Goal: Transaction & Acquisition: Register for event/course

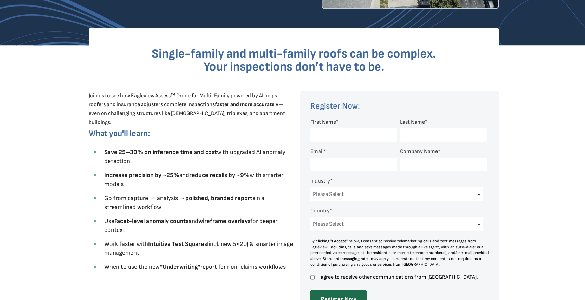
scroll to position [172, 0]
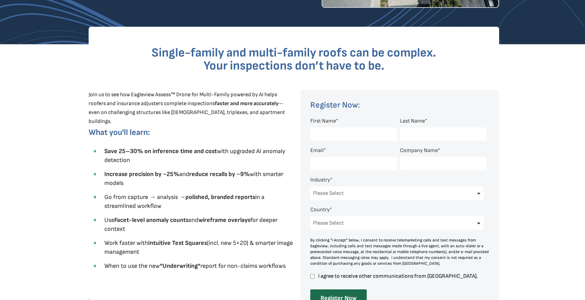
click at [336, 134] on input "First Name *" at bounding box center [353, 133] width 87 height 13
type input "William"
type input "Titan"
type input "w.matt.mc@gmail.com"
select select "[GEOGRAPHIC_DATA]"
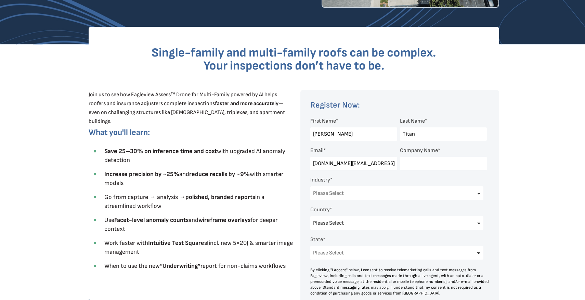
select select "[US_STATE]"
click at [409, 134] on input "Titan" at bounding box center [443, 133] width 87 height 13
type input "McBride"
type input "matt@titanroofingca.com"
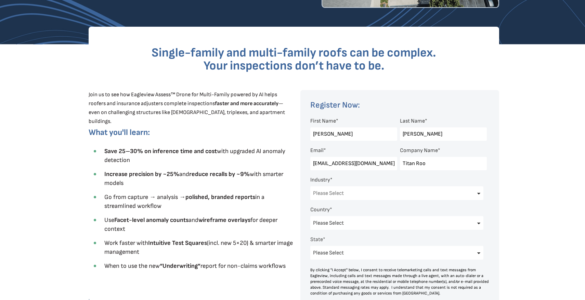
type input "Titan Roofing Solutions"
click at [376, 194] on select "Please Select Architects & Engineering Construction Electric/Gas Utilities Gove…" at bounding box center [396, 193] width 173 height 14
select select "Construction"
click at [310, 187] on select "Please Select Architects & Engineering Construction Electric/Gas Utilities Gove…" at bounding box center [396, 193] width 173 height 14
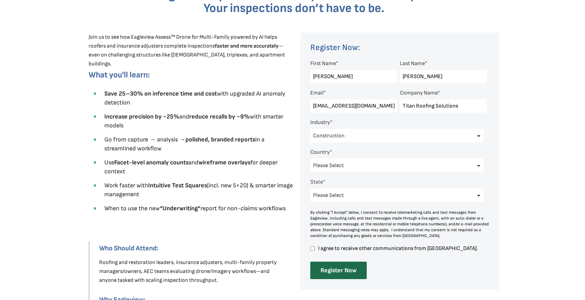
scroll to position [239, 0]
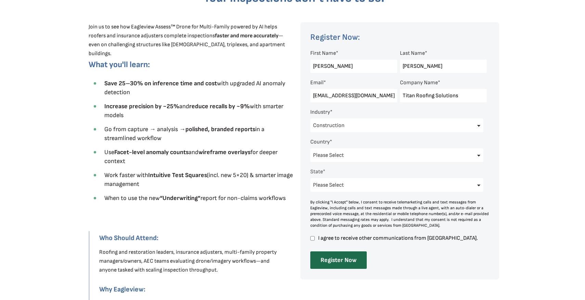
click at [343, 189] on select "Please Select [US_STATE] [US_STATE] [GEOGRAPHIC_DATA] [US_STATE] [US_STATE] [GE…" at bounding box center [396, 185] width 173 height 14
click at [310, 179] on select "Please Select [US_STATE] [US_STATE] [GEOGRAPHIC_DATA] [US_STATE] [US_STATE] [GE…" at bounding box center [396, 185] width 173 height 14
click at [343, 189] on select "Please Select [US_STATE] [US_STATE] [GEOGRAPHIC_DATA] [US_STATE] [US_STATE] [GE…" at bounding box center [396, 185] width 173 height 14
select select "[US_STATE]"
click at [310, 179] on select "Please Select [US_STATE] [US_STATE] [GEOGRAPHIC_DATA] [US_STATE] [US_STATE] [GE…" at bounding box center [396, 185] width 173 height 14
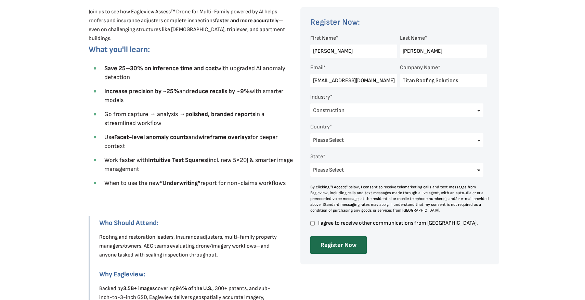
scroll to position [262, 0]
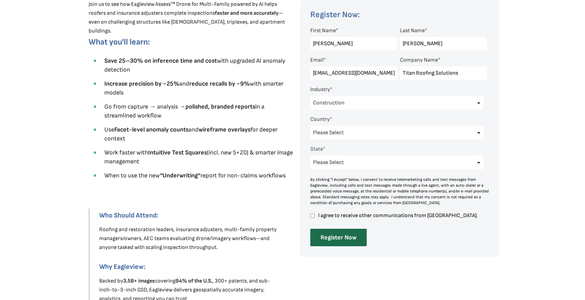
click at [310, 215] on div at bounding box center [399, 128] width 199 height 257
click at [315, 217] on label "I agree to receive other communications from [GEOGRAPHIC_DATA]." at bounding box center [398, 215] width 177 height 6
click at [315, 217] on input "I agree to receive other communications from [GEOGRAPHIC_DATA]." at bounding box center [312, 215] width 4 height 6
click at [327, 216] on span "I agree to receive other communications from [GEOGRAPHIC_DATA]." at bounding box center [402, 215] width 170 height 6
click at [315, 216] on input "I agree to receive other communications from [GEOGRAPHIC_DATA]." at bounding box center [312, 215] width 4 height 6
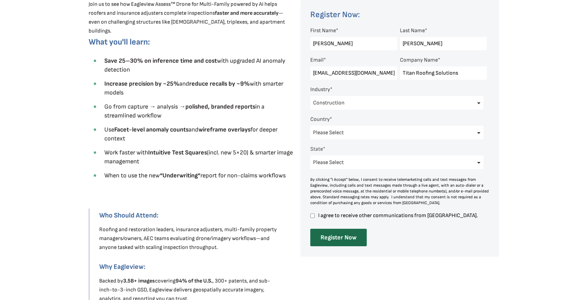
checkbox input "false"
click at [335, 237] on input "Register Now" at bounding box center [338, 237] width 56 height 17
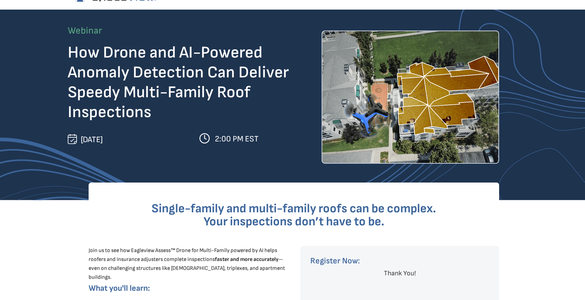
scroll to position [0, 0]
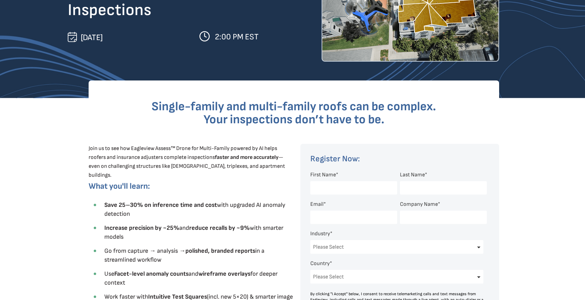
scroll to position [129, 0]
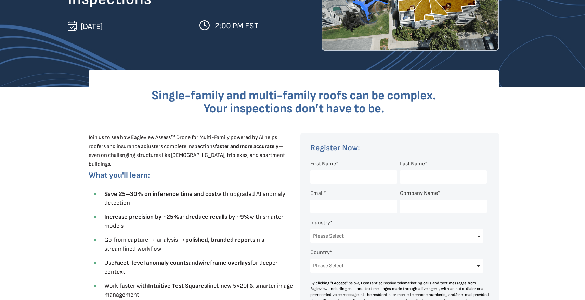
click at [371, 180] on input "First Name *" at bounding box center [353, 176] width 87 height 13
type input "[PERSON_NAME]"
type input "[PERSON_NAME][EMAIL_ADDRESS][DOMAIN_NAME]"
type input "Titan Roofing Solutions"
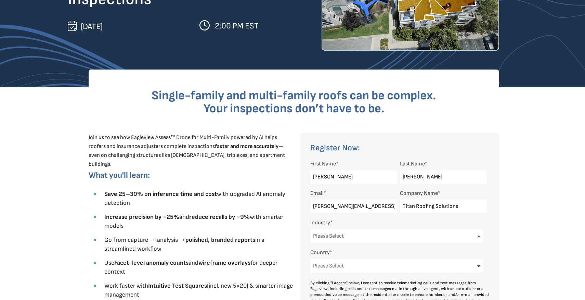
select select "Construction"
click at [310, 230] on select "Please Select Architects & Engineering Construction Electric/Gas Utilities Gove…" at bounding box center [396, 236] width 173 height 14
click at [337, 263] on select "Please Select [GEOGRAPHIC_DATA] [GEOGRAPHIC_DATA] [GEOGRAPHIC_DATA] [GEOGRAPHIC…" at bounding box center [396, 266] width 173 height 14
select select "[GEOGRAPHIC_DATA]"
click at [310, 260] on select "Please Select [GEOGRAPHIC_DATA] [GEOGRAPHIC_DATA] [GEOGRAPHIC_DATA] [GEOGRAPHIC…" at bounding box center [396, 266] width 173 height 14
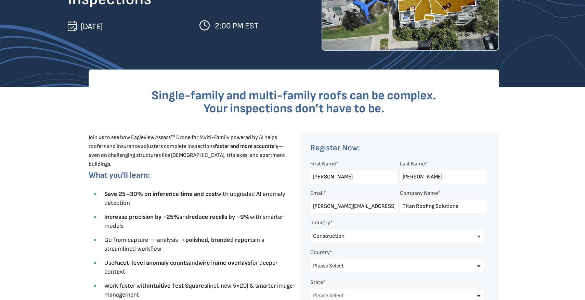
scroll to position [0, 0]
click at [350, 291] on select "Please Select [US_STATE] [US_STATE] [GEOGRAPHIC_DATA] [US_STATE] [US_STATE] [GE…" at bounding box center [396, 295] width 173 height 14
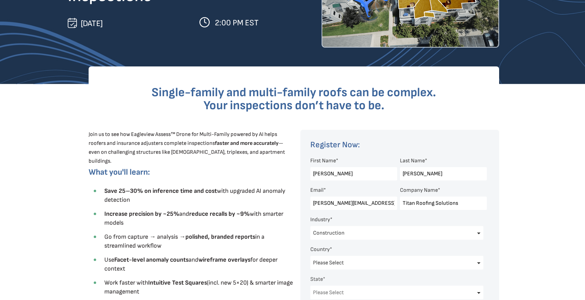
select select "[US_STATE]"
click at [310, 286] on select "Please Select [US_STATE] [US_STATE] [GEOGRAPHIC_DATA] [US_STATE] [US_STATE] [GE…" at bounding box center [396, 292] width 173 height 14
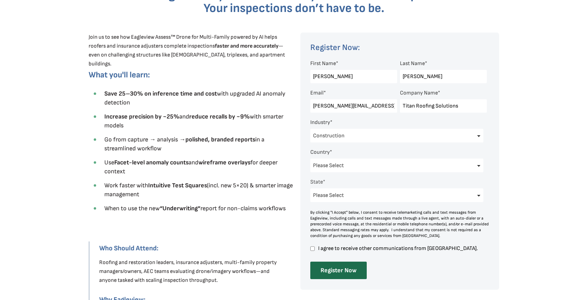
scroll to position [233, 0]
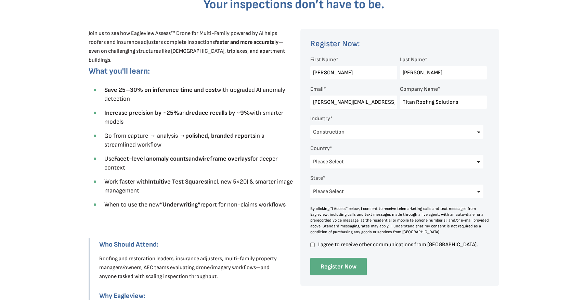
click at [337, 266] on input "Register Now" at bounding box center [338, 266] width 56 height 17
